Goal: Information Seeking & Learning: Learn about a topic

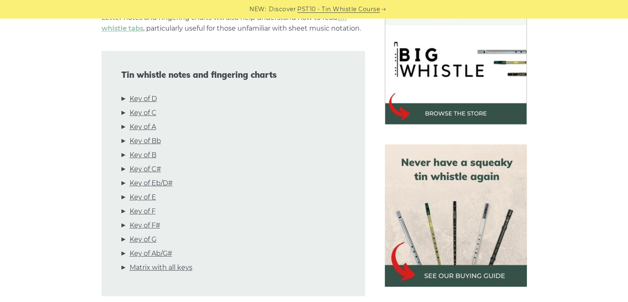
scroll to position [248, 0]
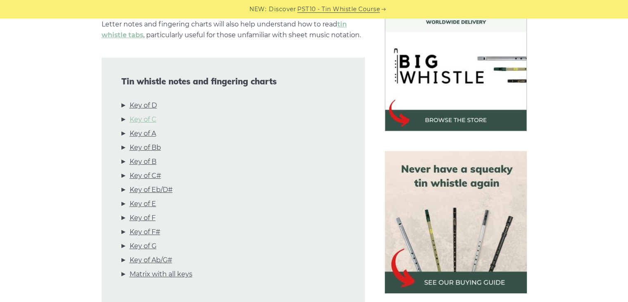
click at [144, 119] on link "Key of C" at bounding box center [143, 119] width 27 height 11
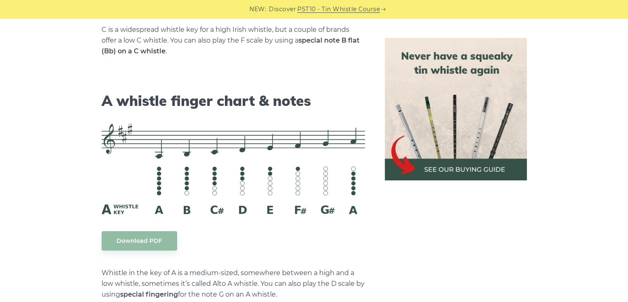
scroll to position [2265, 0]
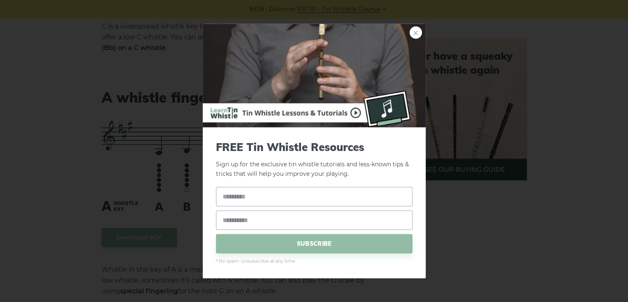
click at [418, 30] on link "×" at bounding box center [416, 32] width 12 height 12
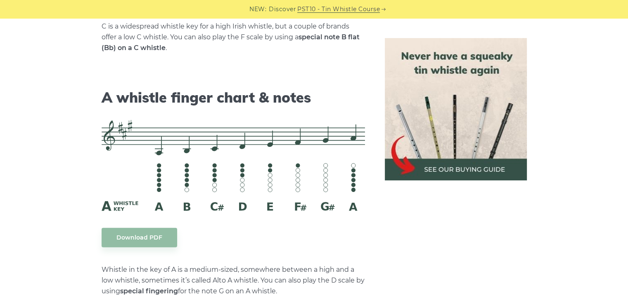
click at [466, 167] on img at bounding box center [456, 109] width 142 height 142
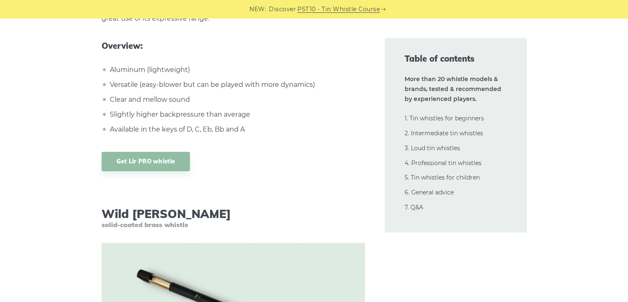
scroll to position [6495, 0]
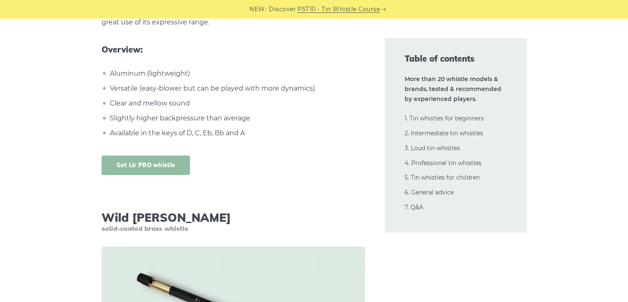
click at [154, 155] on link "Get Lir PRO whistle" at bounding box center [146, 164] width 89 height 19
